Goal: Share content

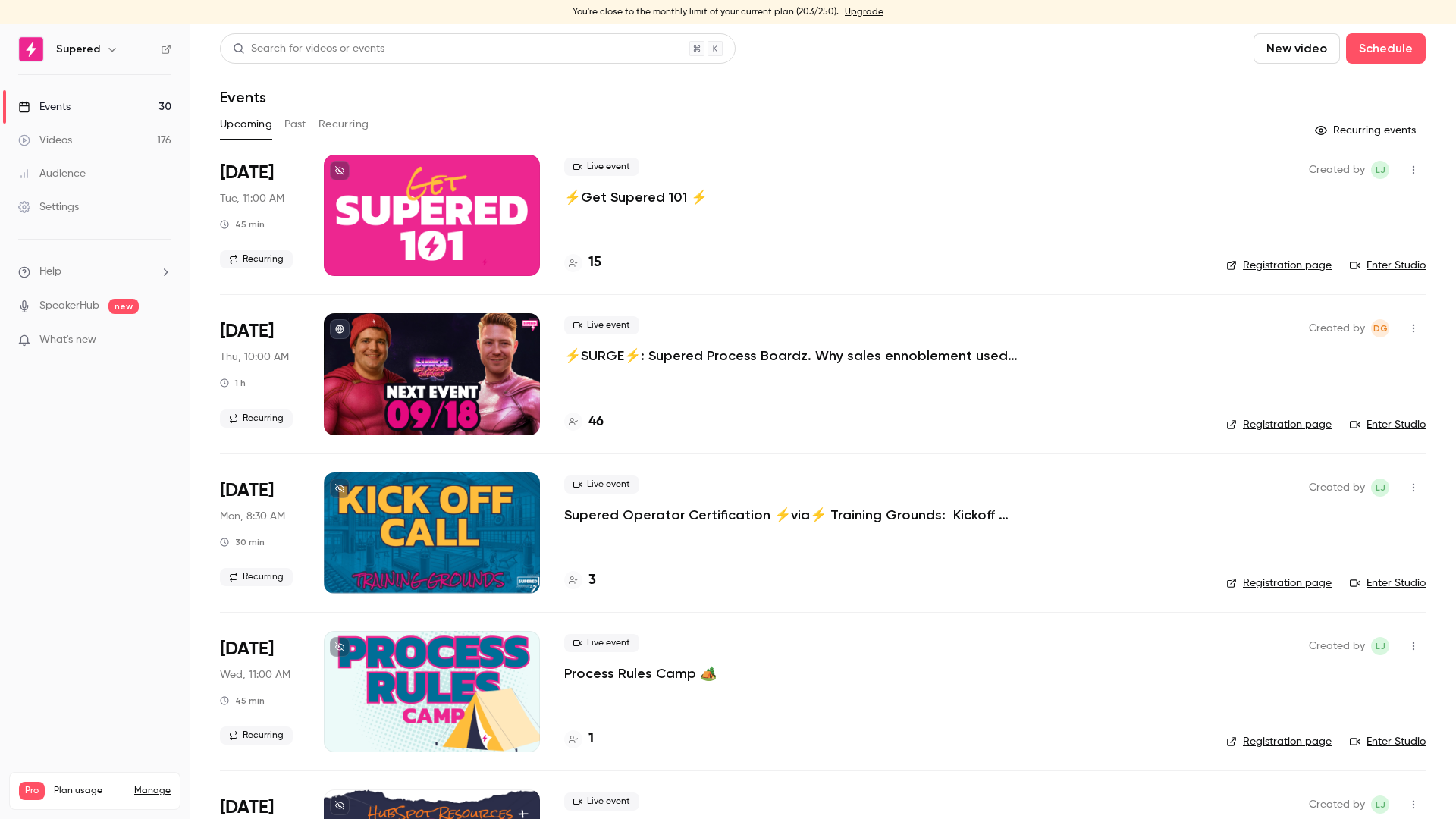
click at [681, 356] on p "⚡️SURGE⚡️: Supered Process Boardz. Why sales ennoblement used to feel hard" at bounding box center [792, 356] width 455 height 18
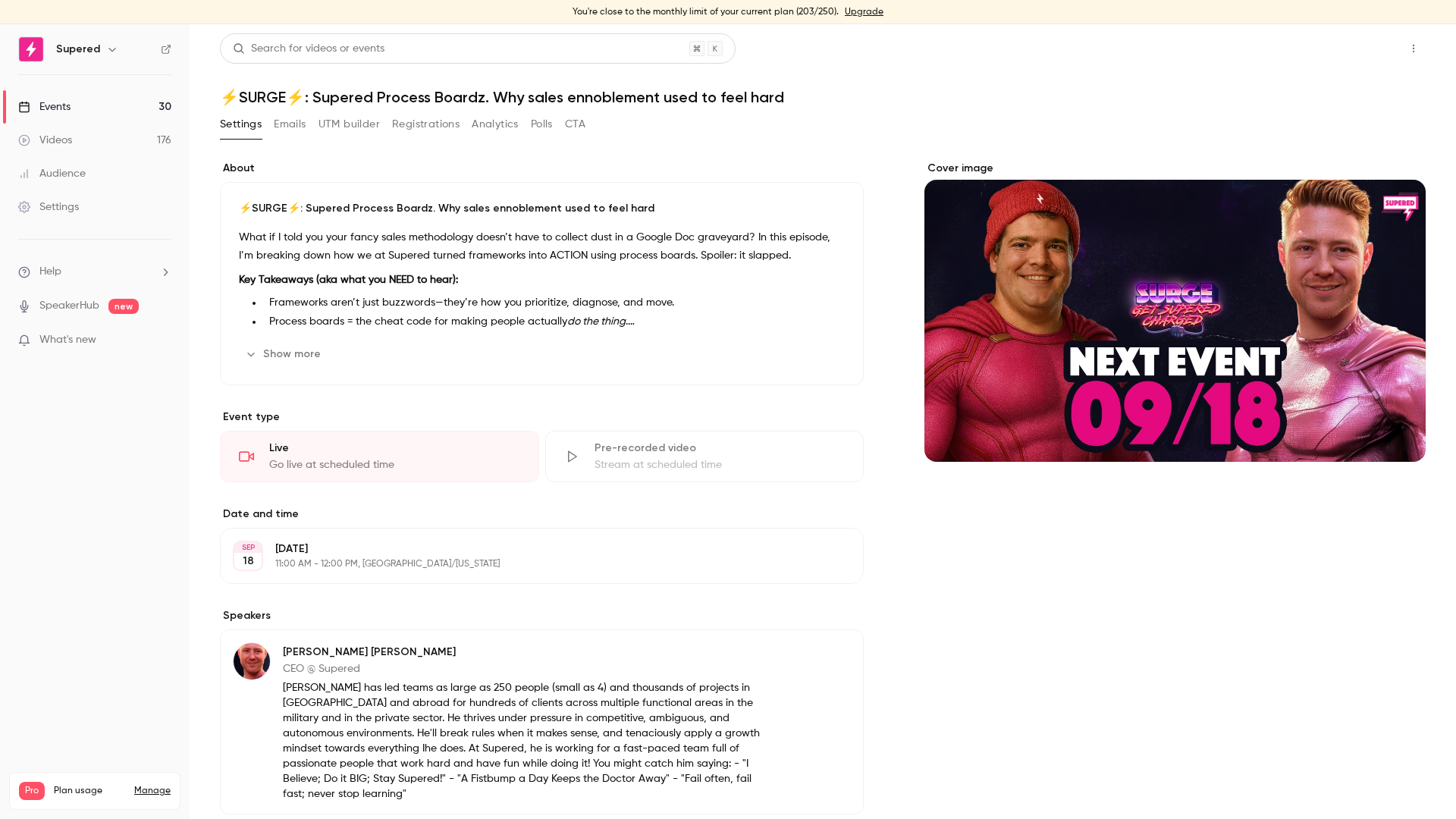
click at [1341, 49] on button "Share" at bounding box center [1359, 49] width 60 height 31
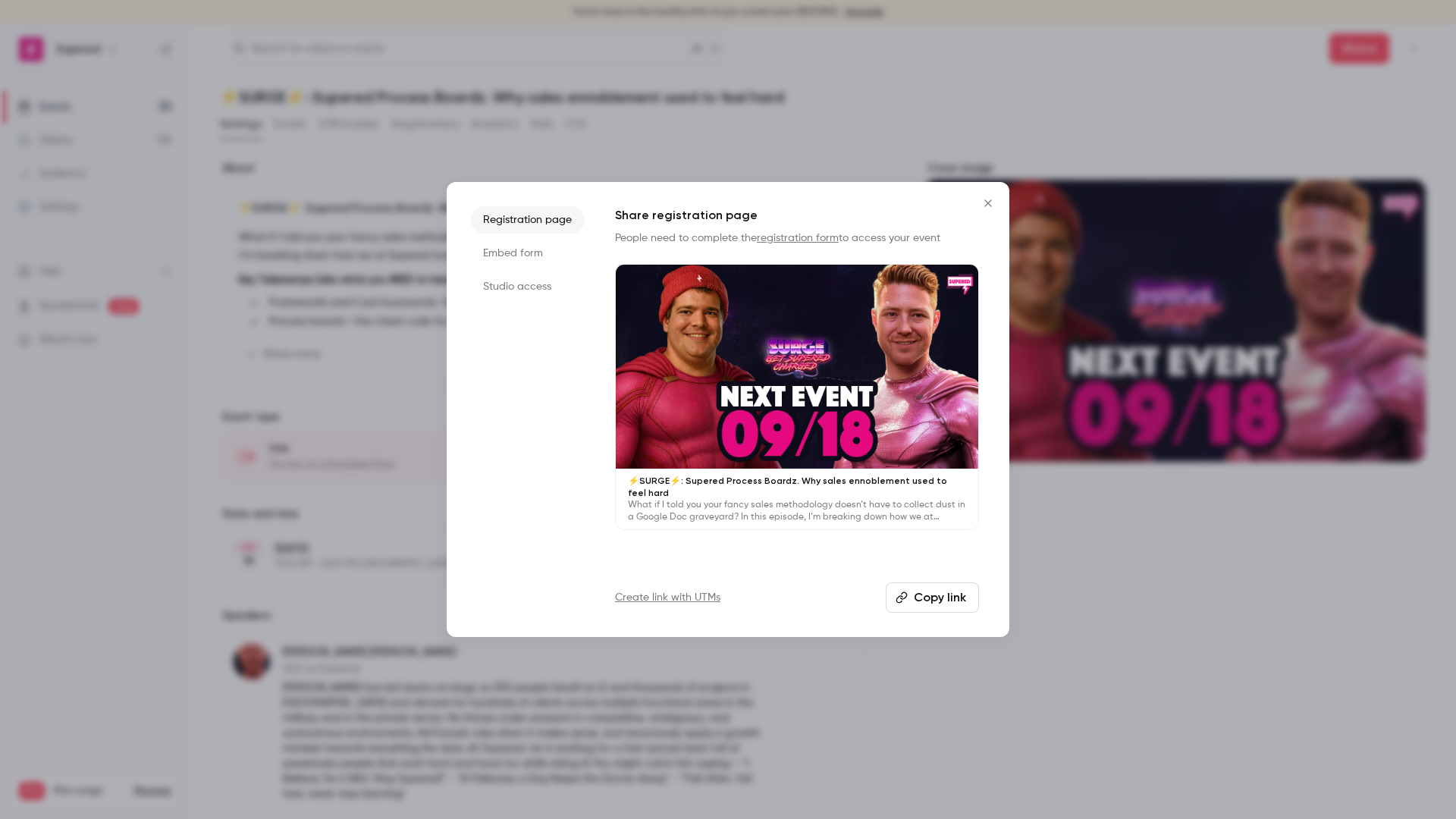
click at [928, 610] on button "Copy link" at bounding box center [932, 598] width 93 height 31
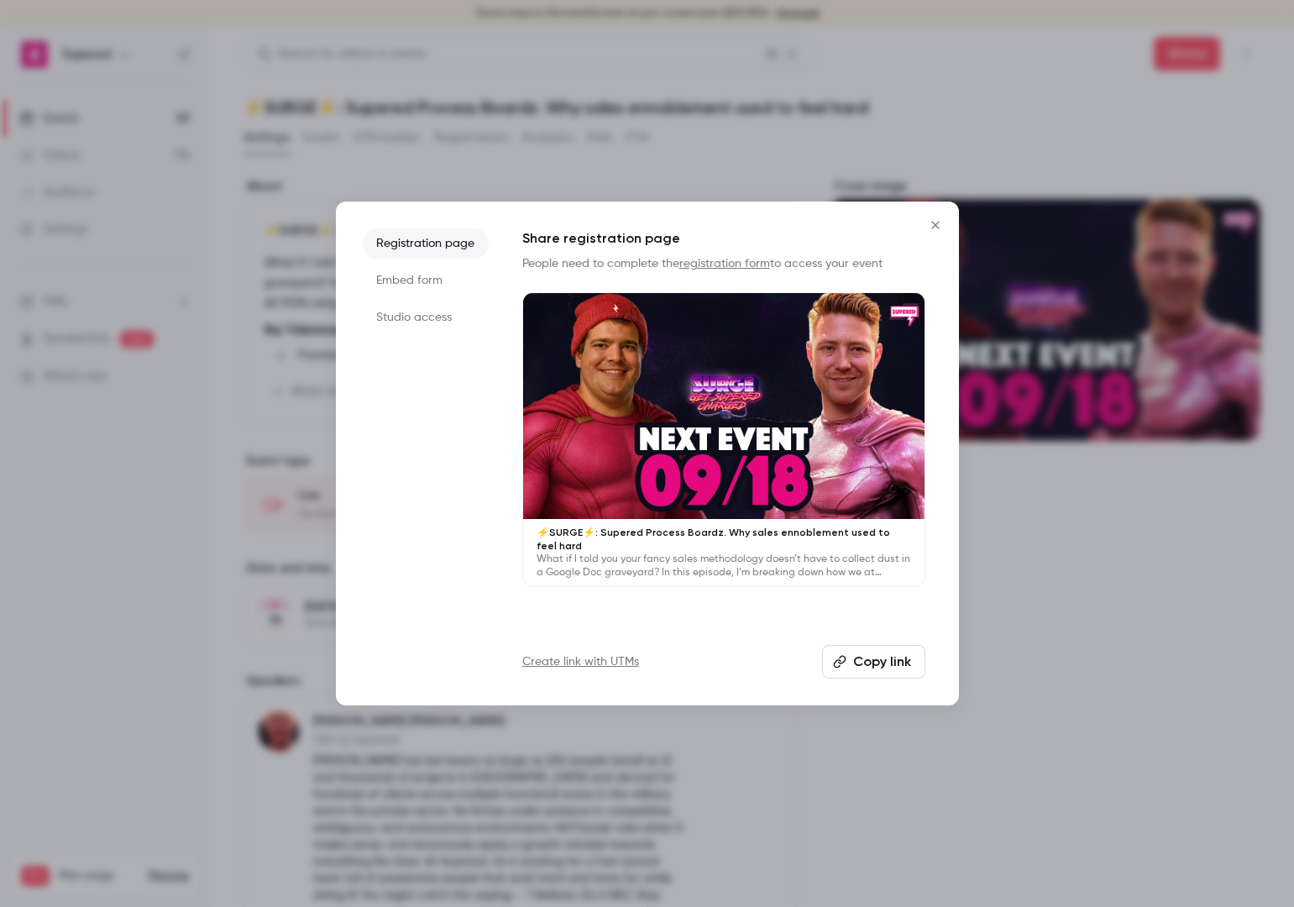
click at [860, 662] on button "Copy link" at bounding box center [873, 662] width 103 height 34
click at [935, 222] on icon "Close" at bounding box center [936, 224] width 20 height 13
